Goal: Transaction & Acquisition: Obtain resource

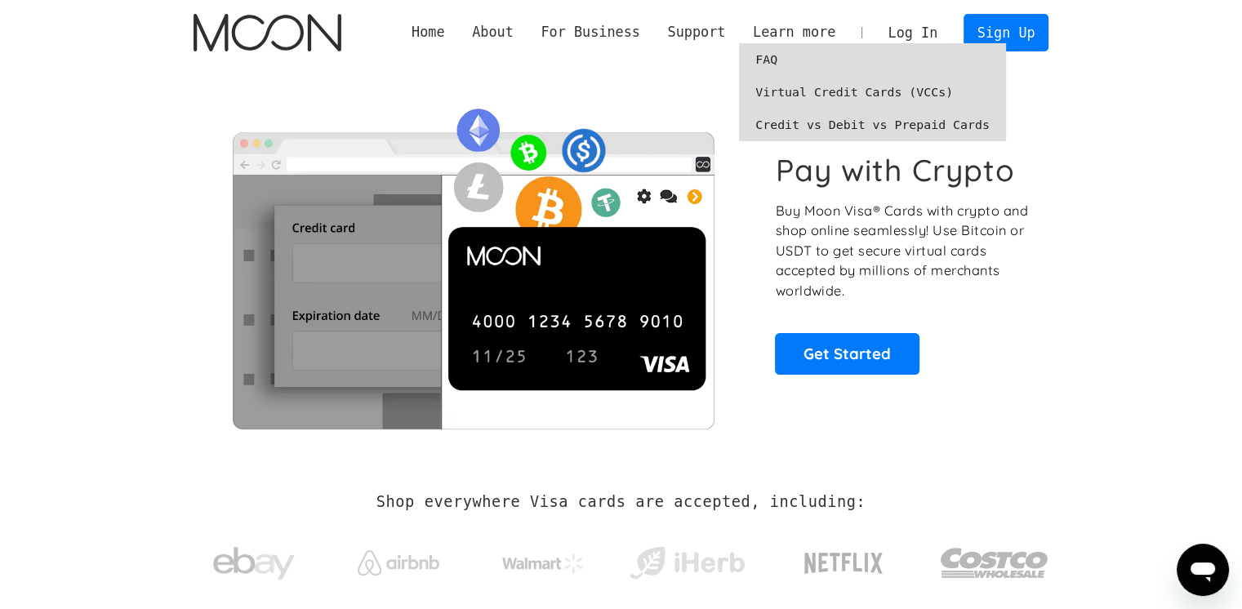
click at [866, 126] on link "Credit vs Debit vs Prepaid Cards" at bounding box center [872, 125] width 267 height 33
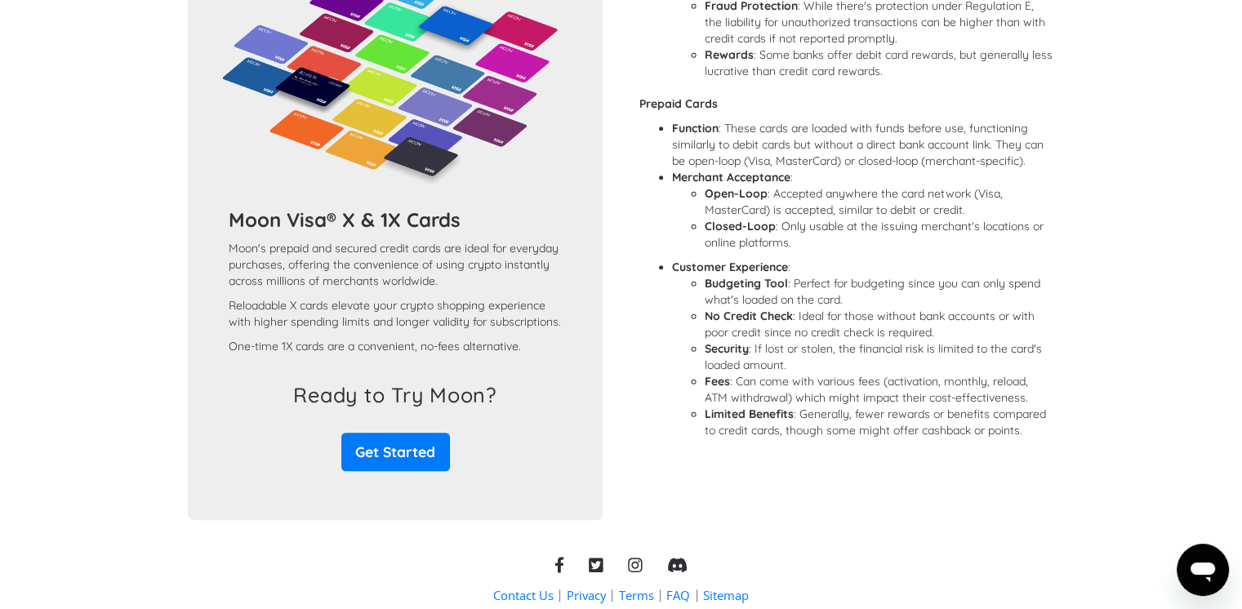
scroll to position [1363, 0]
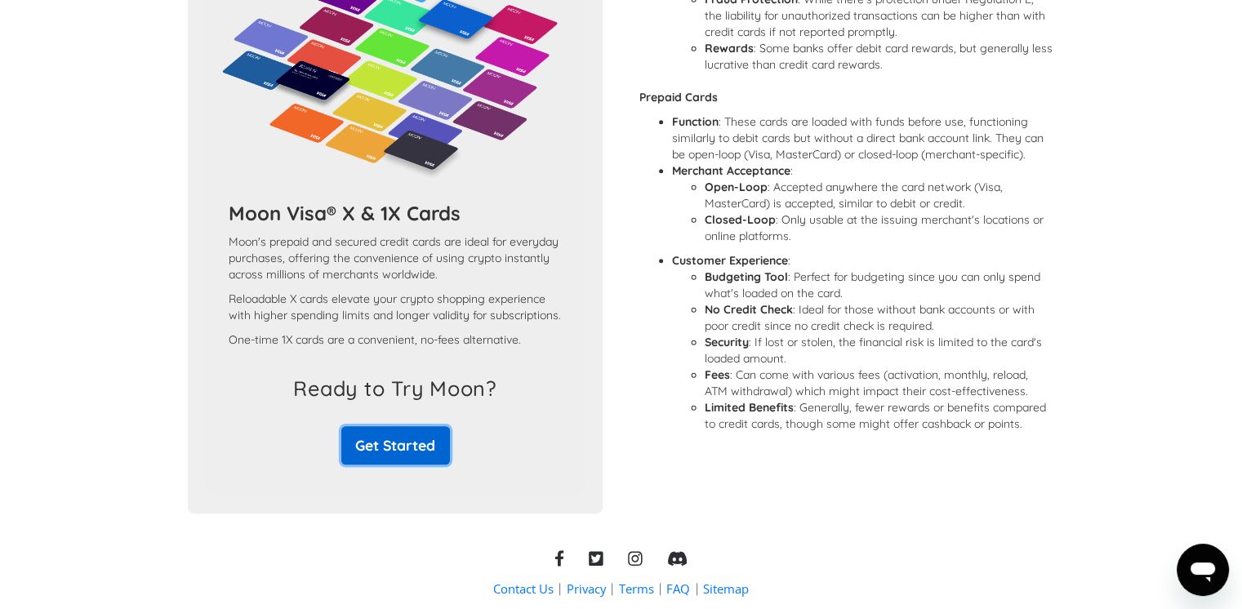
click at [397, 465] on link "Get Started" at bounding box center [395, 445] width 109 height 38
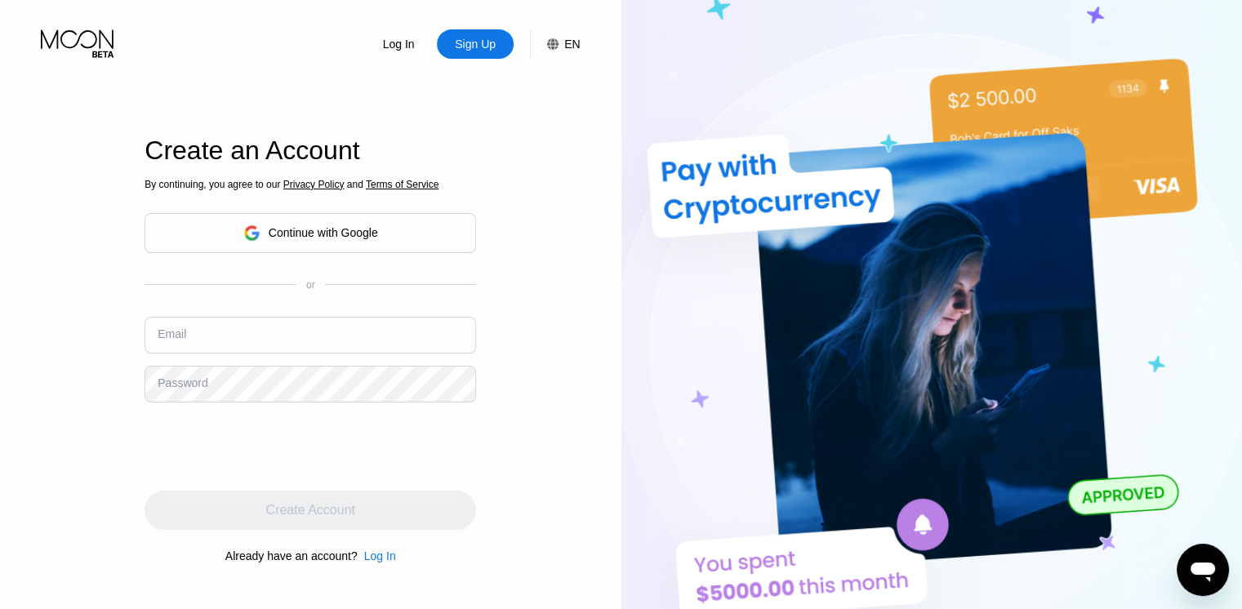
click at [327, 230] on div "Continue with Google" at bounding box center [323, 232] width 109 height 13
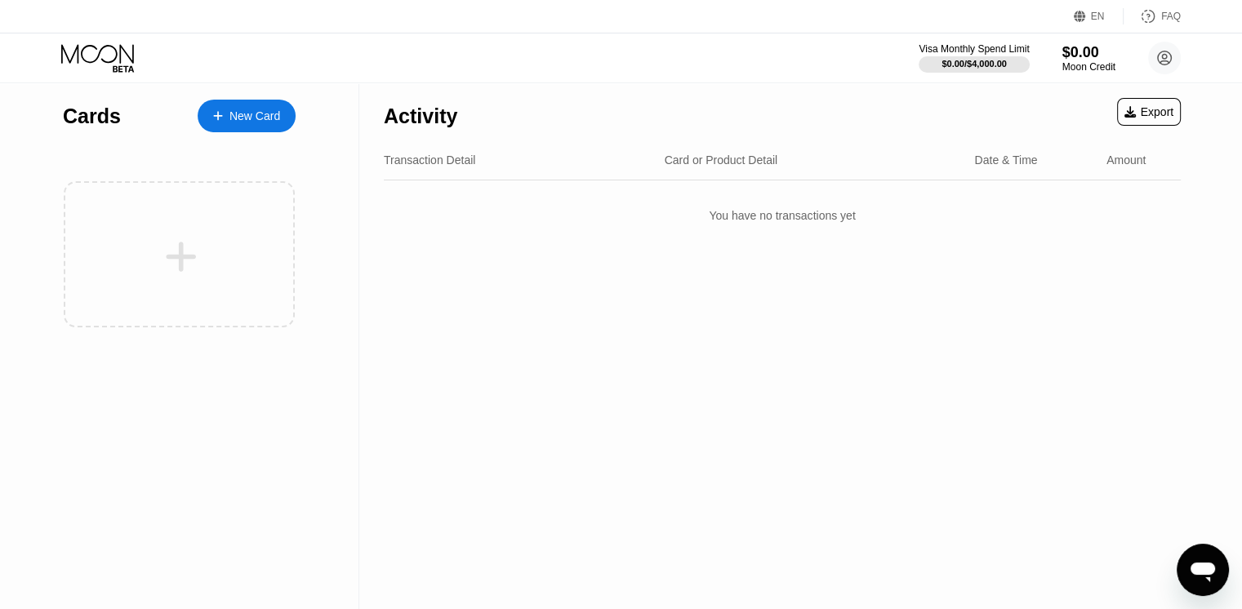
click at [1095, 18] on div "EN" at bounding box center [1098, 16] width 14 height 11
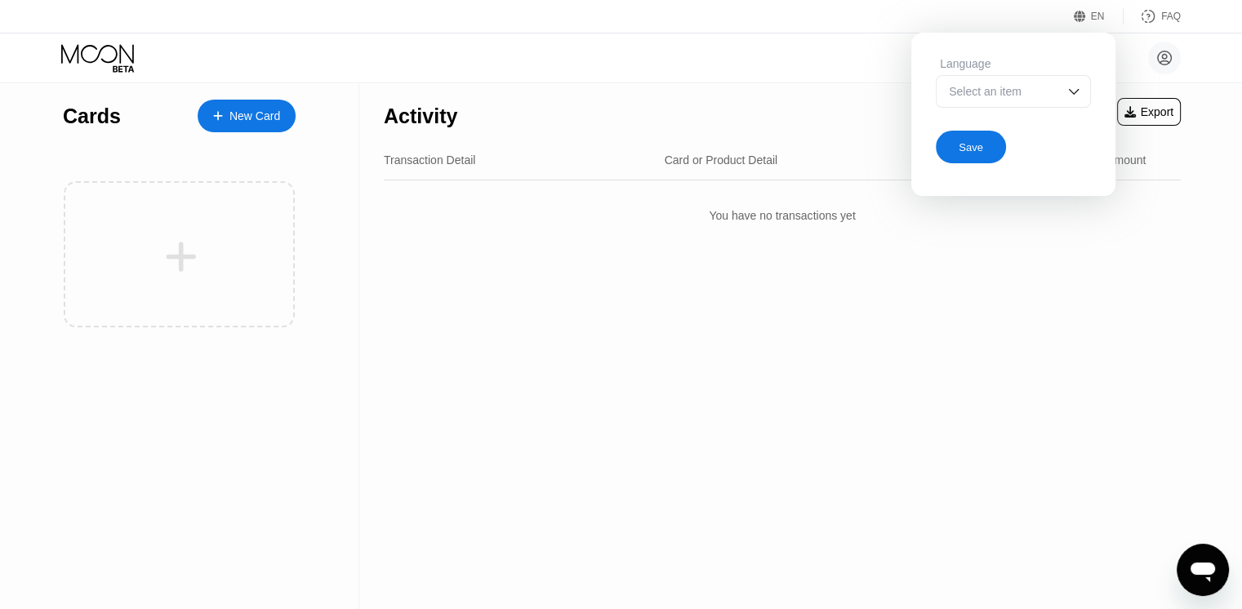
click at [1063, 92] on div "Select an item" at bounding box center [1013, 91] width 155 height 33
click at [994, 64] on div "Language" at bounding box center [1013, 63] width 155 height 13
click at [1074, 91] on img at bounding box center [1073, 91] width 16 height 16
click at [1075, 91] on img at bounding box center [1073, 91] width 16 height 16
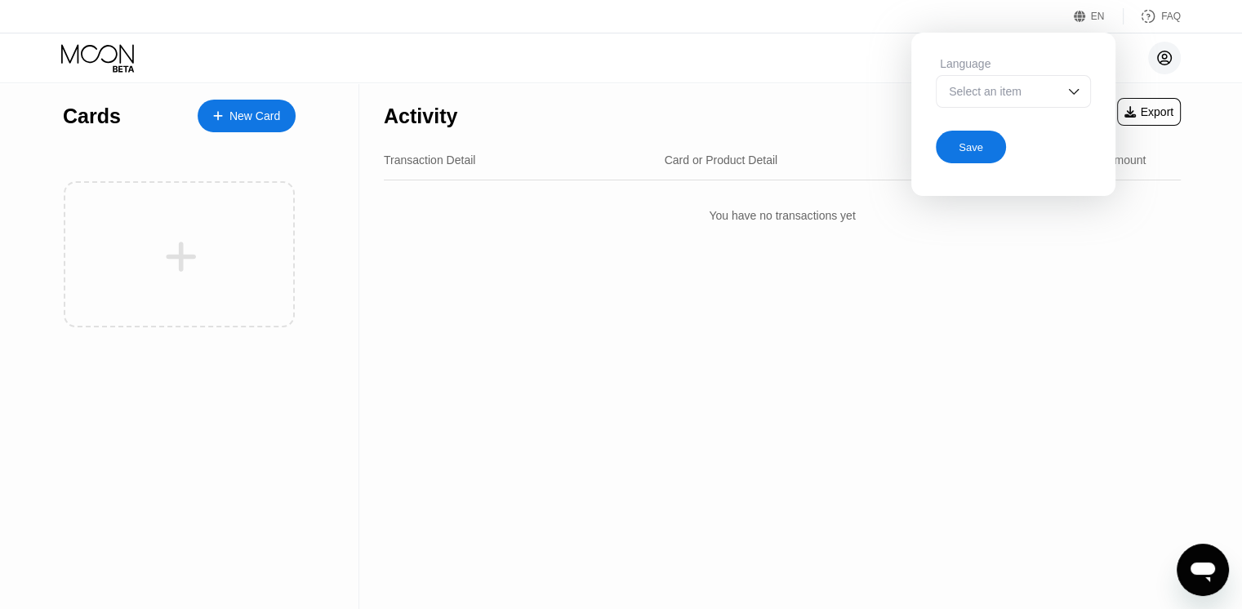
click at [1170, 58] on icon at bounding box center [1164, 58] width 33 height 33
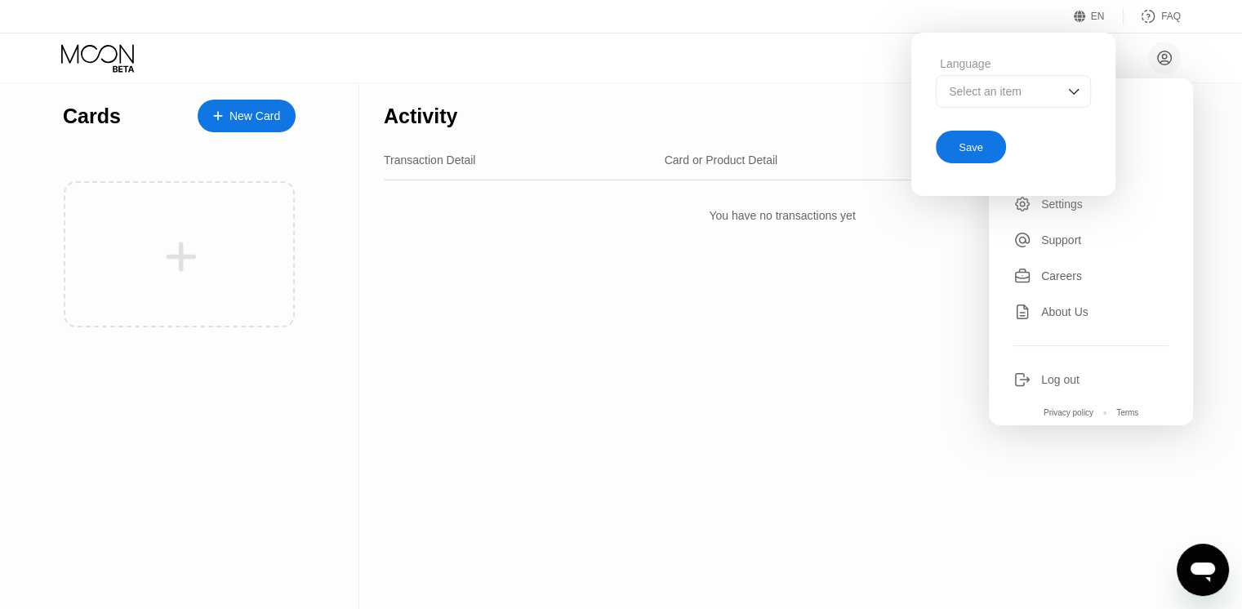
click at [1087, 15] on div "EN" at bounding box center [1082, 16] width 16 height 16
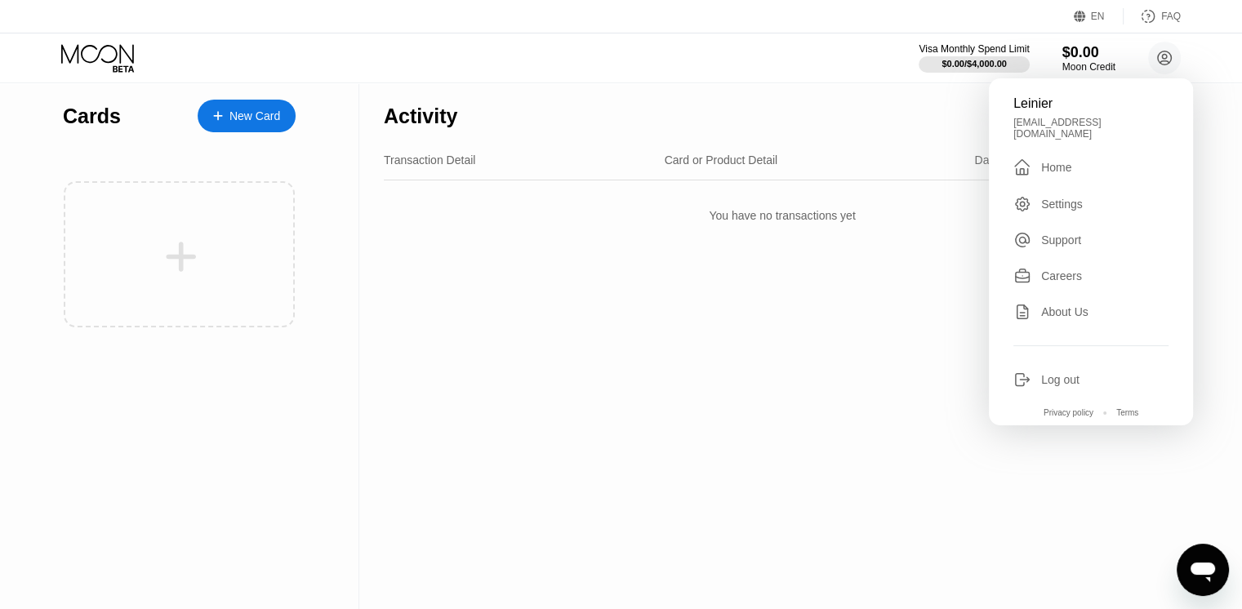
click at [1062, 198] on div "Settings" at bounding box center [1062, 204] width 42 height 13
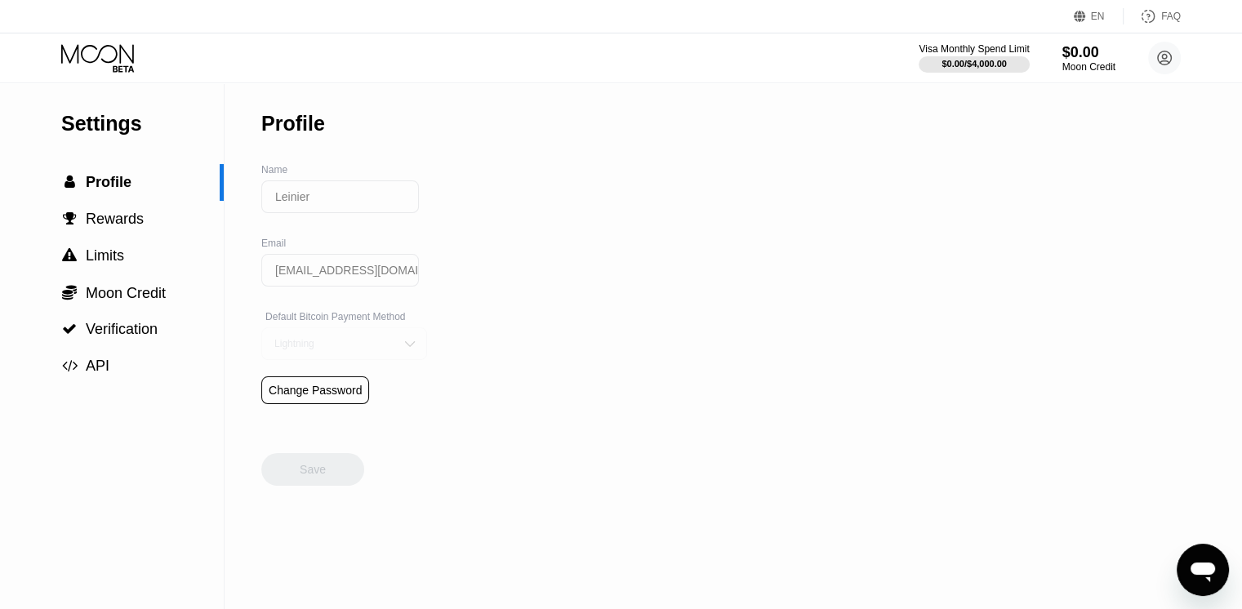
click at [409, 340] on img at bounding box center [410, 344] width 16 height 16
click at [362, 314] on div "Default Bitcoin Payment Method" at bounding box center [344, 316] width 166 height 11
click at [478, 419] on div "Settings  Profile  Rewards  Limits  Moon Credit  Verification  API Profil…" at bounding box center [621, 346] width 1242 height 526
click at [409, 348] on img at bounding box center [410, 344] width 16 height 16
click at [145, 327] on span "Verification" at bounding box center [122, 329] width 72 height 16
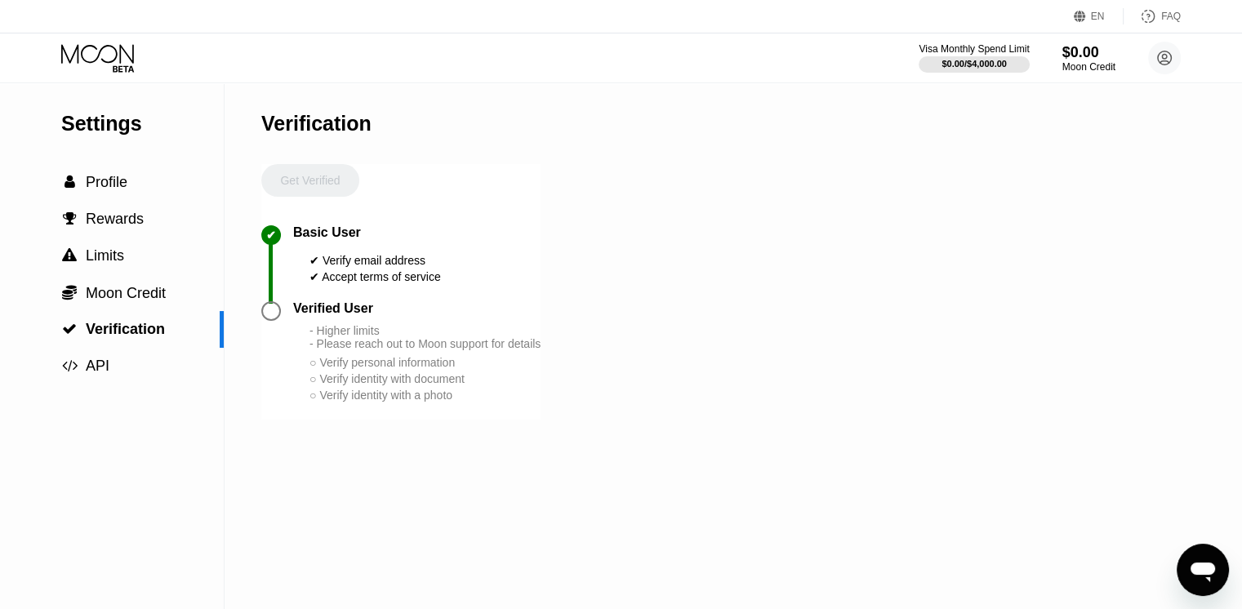
click at [302, 172] on div "Get Verified" at bounding box center [310, 194] width 98 height 61
click at [117, 291] on span "Moon Credit" at bounding box center [126, 293] width 80 height 16
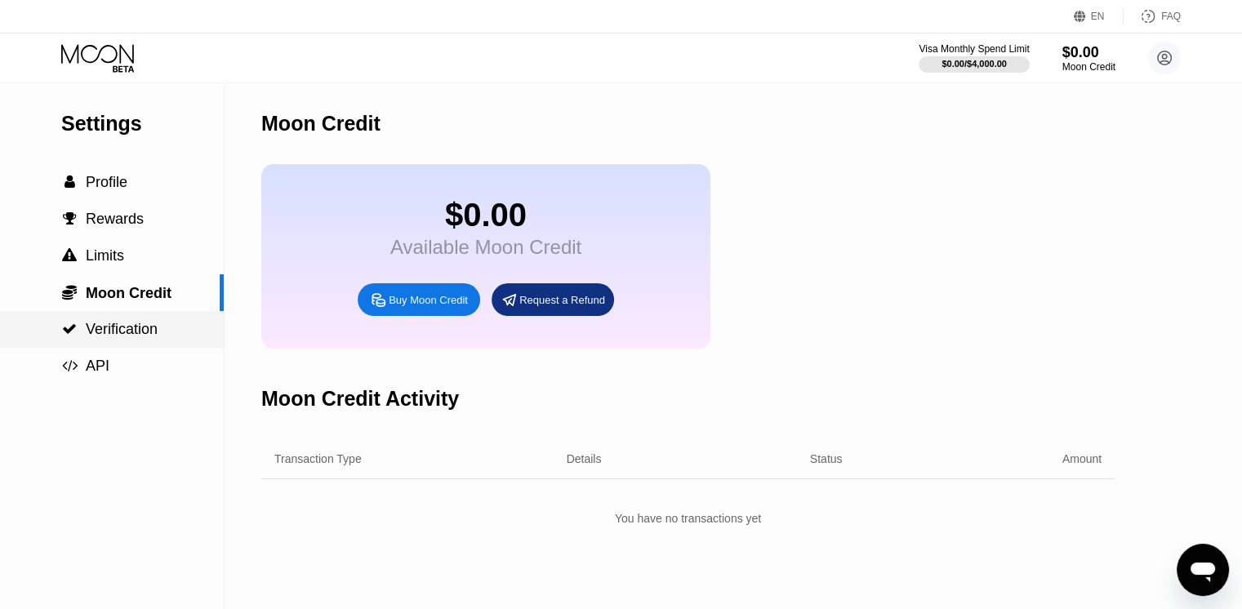
click at [95, 329] on span "Verification" at bounding box center [122, 329] width 72 height 16
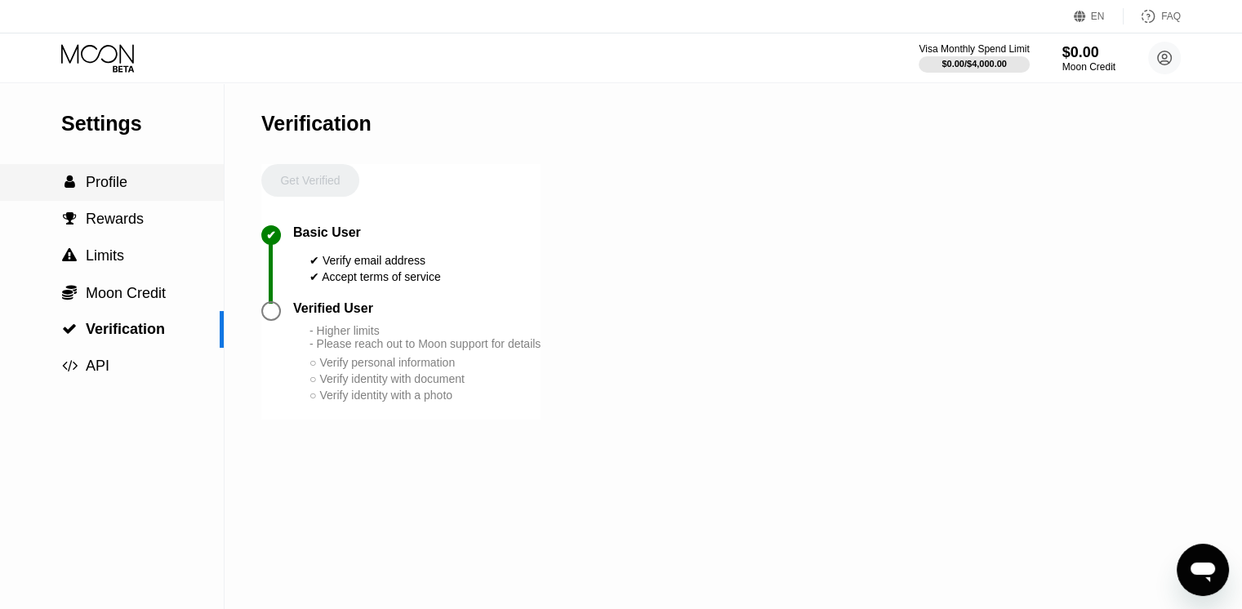
click at [118, 185] on span "Profile" at bounding box center [107, 182] width 42 height 16
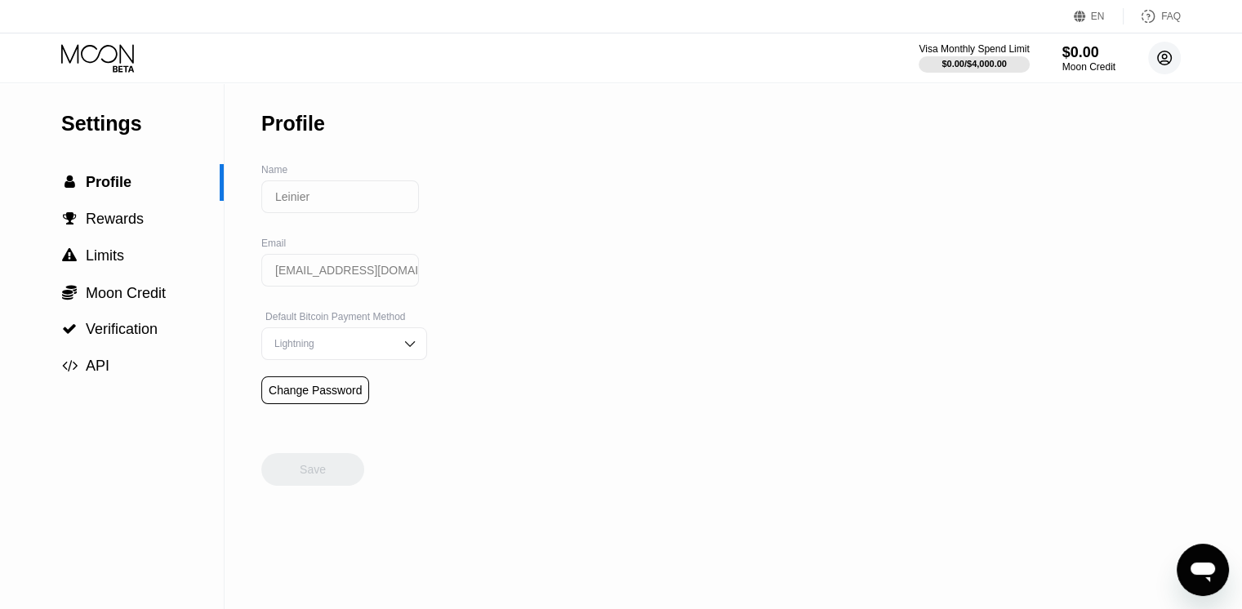
click at [1167, 51] on icon at bounding box center [1165, 58] width 14 height 14
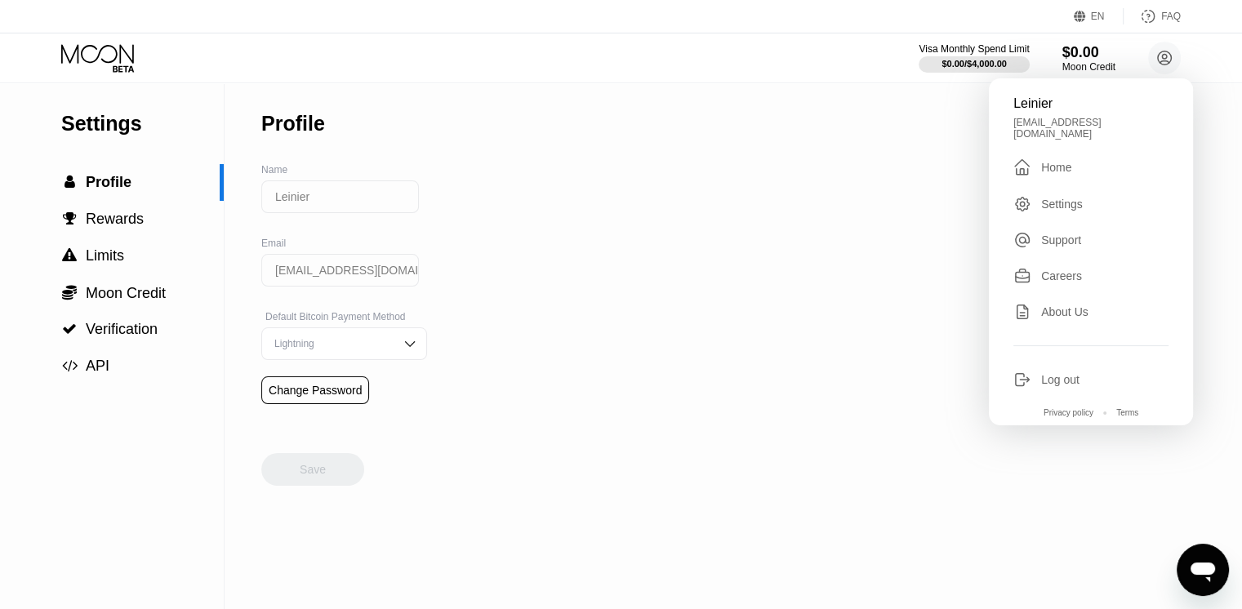
click at [1063, 161] on div "Home" at bounding box center [1056, 167] width 30 height 13
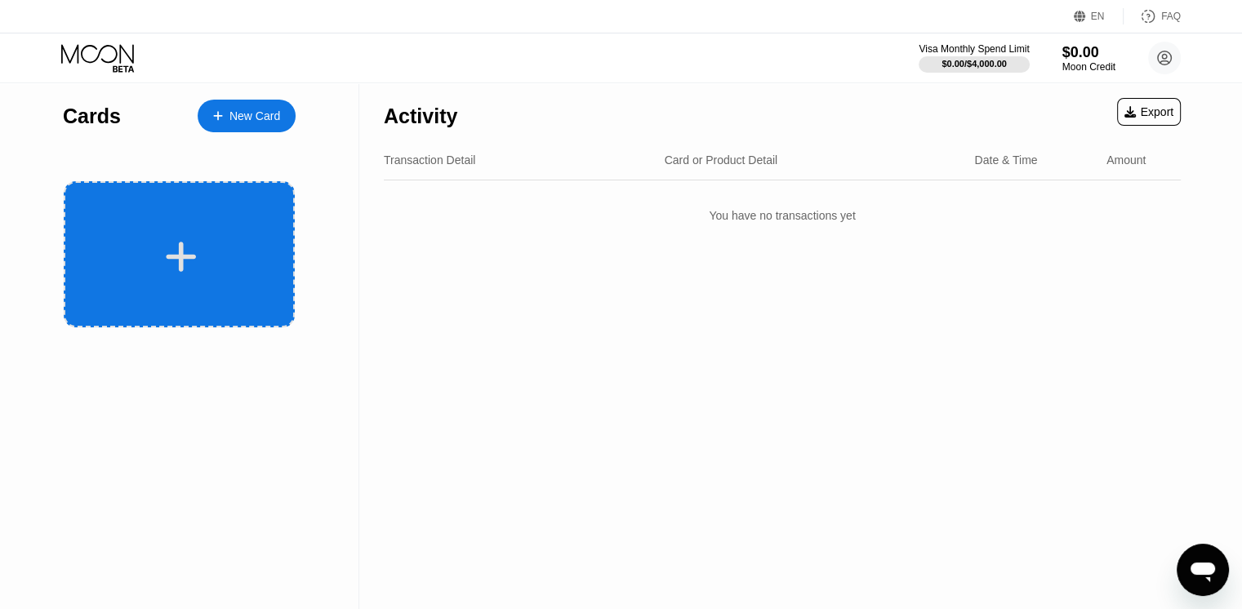
click at [177, 256] on icon at bounding box center [182, 257] width 30 height 30
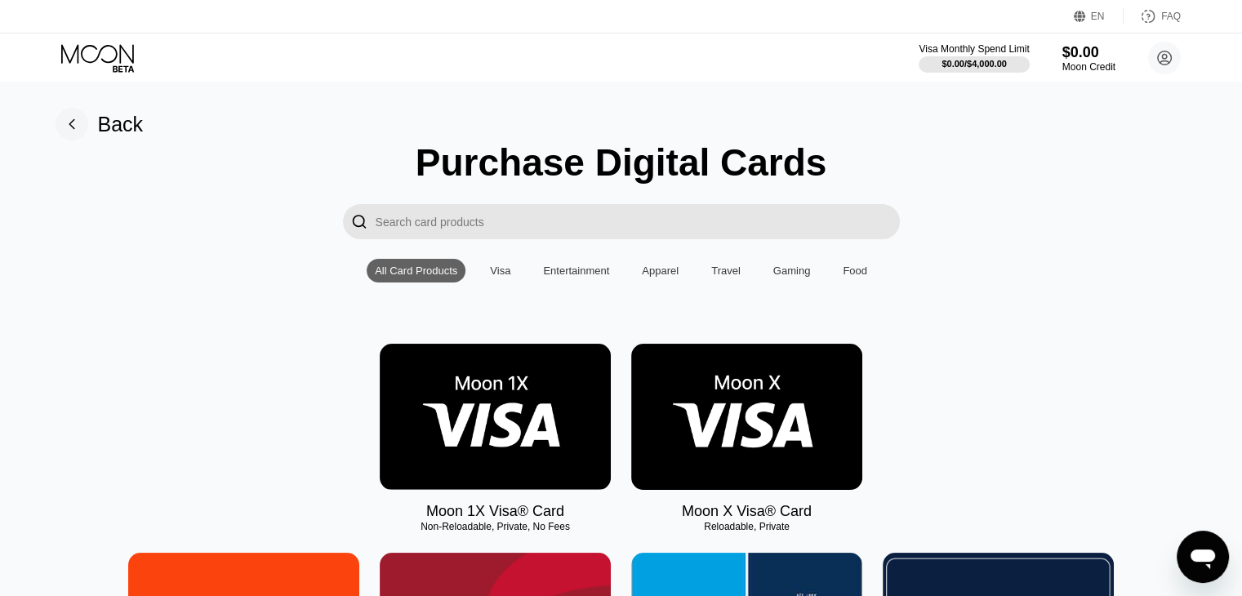
click at [492, 269] on div "Visa" at bounding box center [500, 271] width 20 height 12
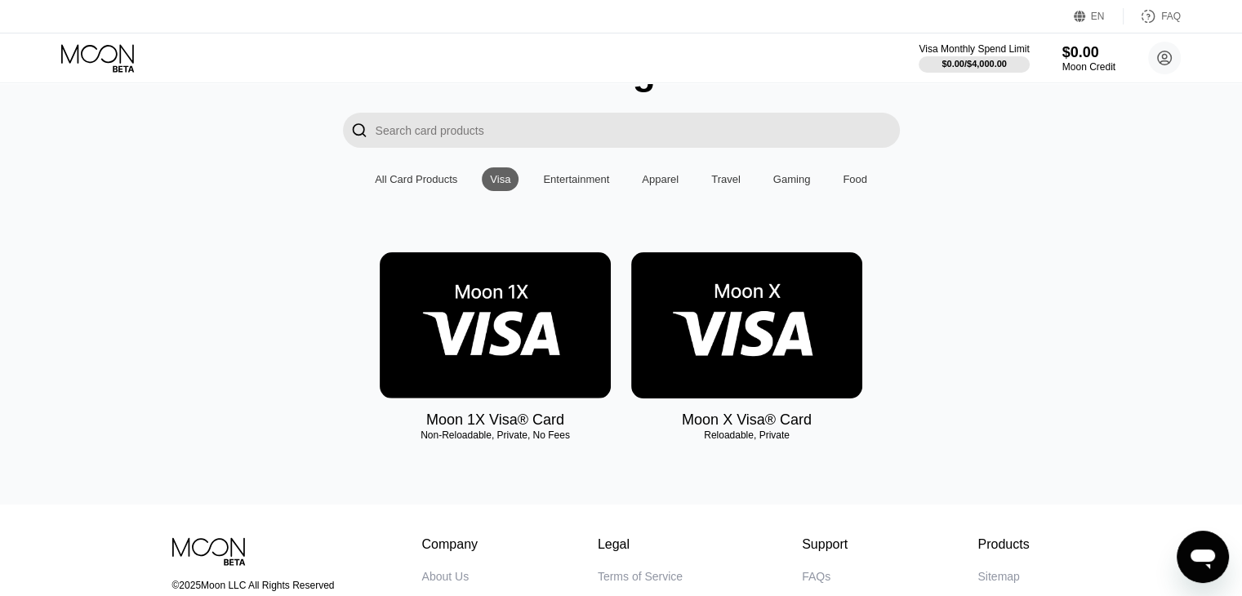
scroll to position [98, 0]
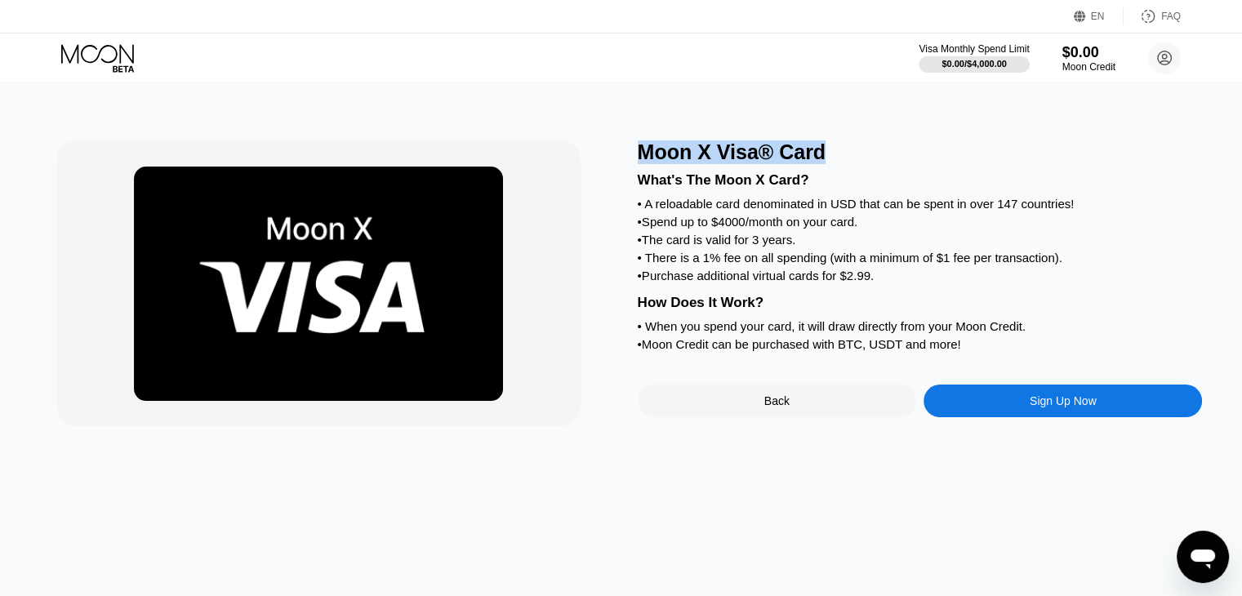
drag, startPoint x: 823, startPoint y: 150, endPoint x: 637, endPoint y: 157, distance: 186.3
click at [638, 157] on div "Moon X Visa® Card" at bounding box center [920, 152] width 565 height 24
drag, startPoint x: 636, startPoint y: 181, endPoint x: 640, endPoint y: 168, distance: 13.7
click at [638, 180] on div "What's The Moon X Card?" at bounding box center [920, 180] width 565 height 16
drag, startPoint x: 641, startPoint y: 153, endPoint x: 844, endPoint y: 152, distance: 203.3
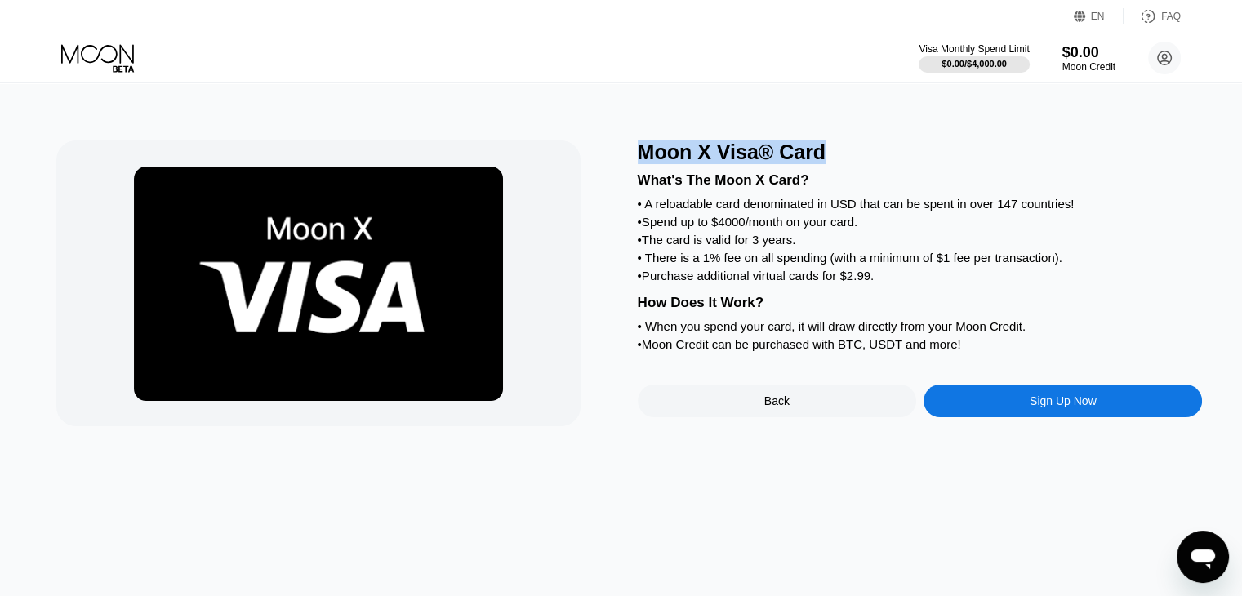
click at [823, 149] on div "Moon X Visa® Card" at bounding box center [920, 152] width 565 height 24
click at [847, 152] on div "Moon X Visa® Card" at bounding box center [920, 152] width 565 height 24
drag, startPoint x: 822, startPoint y: 153, endPoint x: 641, endPoint y: 162, distance: 181.5
click at [641, 160] on div "Moon X Visa® Card" at bounding box center [920, 152] width 565 height 24
click at [639, 176] on div "What's The Moon X Card?" at bounding box center [920, 180] width 565 height 16
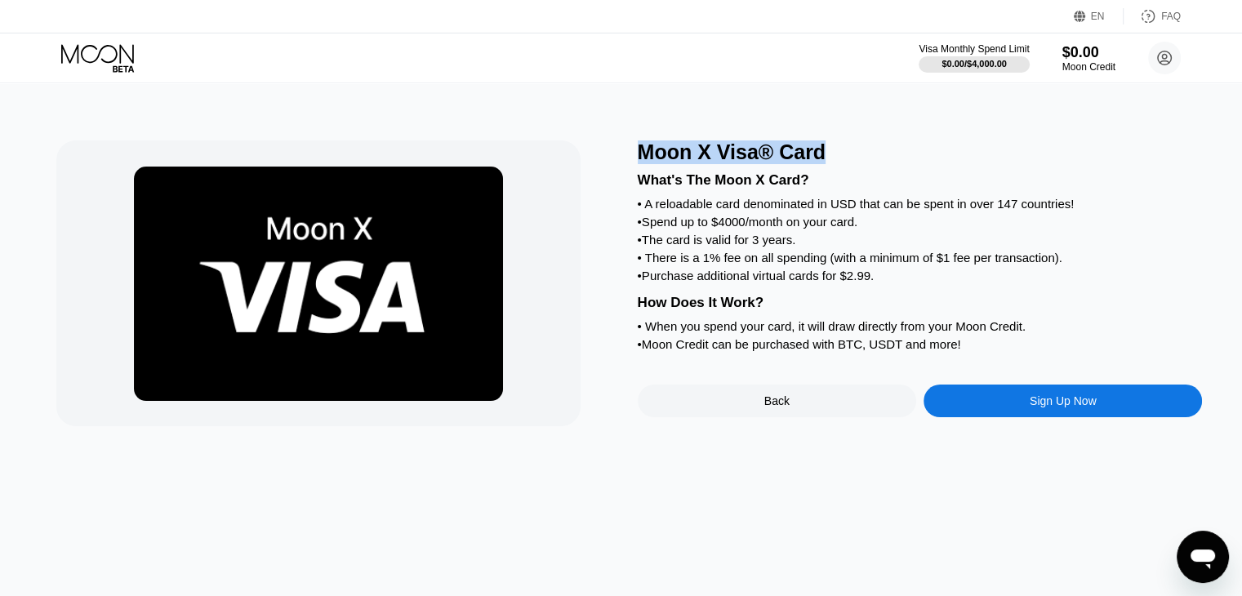
drag, startPoint x: 642, startPoint y: 150, endPoint x: 828, endPoint y: 146, distance: 186.2
click at [828, 146] on div "Moon X Visa® Card" at bounding box center [920, 152] width 565 height 24
click at [843, 154] on div "Moon X Visa® Card" at bounding box center [920, 152] width 565 height 24
drag, startPoint x: 822, startPoint y: 151, endPoint x: 643, endPoint y: 158, distance: 178.9
click at [640, 154] on div "Moon X Visa® Card" at bounding box center [920, 152] width 565 height 24
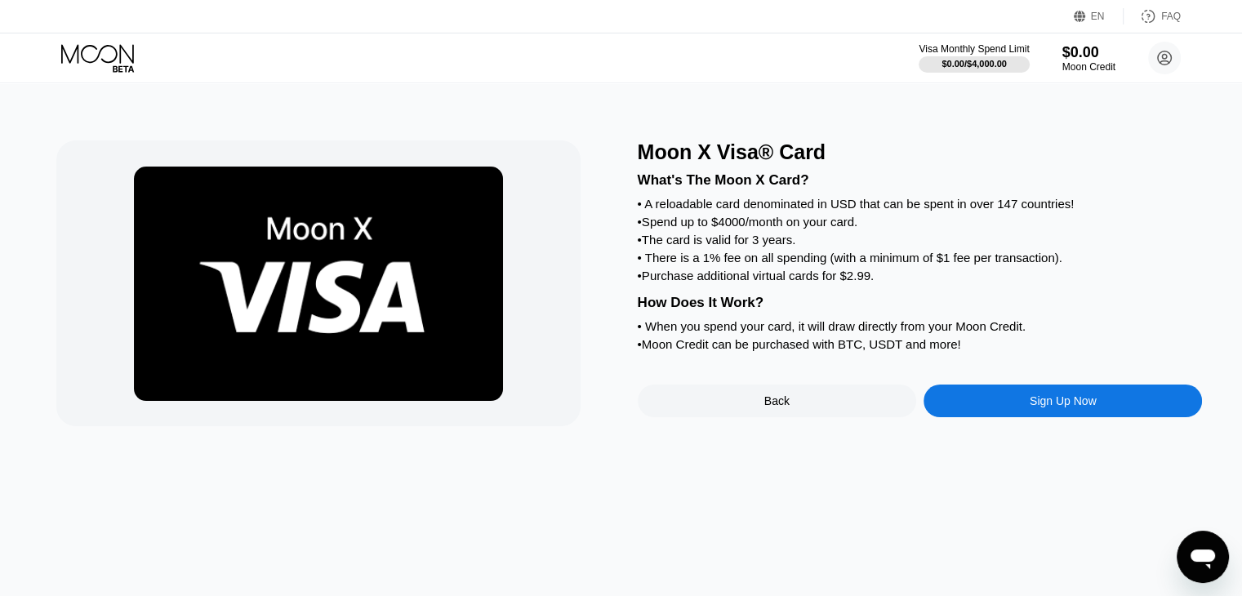
click at [645, 177] on div "What's The Moon X Card?" at bounding box center [920, 180] width 565 height 16
drag, startPoint x: 641, startPoint y: 153, endPoint x: 825, endPoint y: 151, distance: 184.5
click at [825, 151] on div "Moon X Visa® Card" at bounding box center [920, 152] width 565 height 24
click at [845, 162] on div "Moon X Visa® Card" at bounding box center [920, 152] width 565 height 24
